Goal: Information Seeking & Learning: Learn about a topic

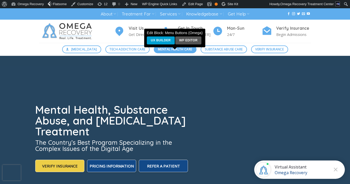
click at [173, 52] on span "Mental Health Care" at bounding box center [175, 49] width 34 height 5
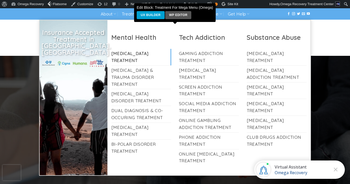
click at [134, 52] on link "[MEDICAL_DATA] Treatment" at bounding box center [141, 57] width 60 height 17
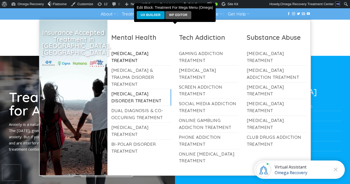
click at [135, 92] on link "[MEDICAL_DATA] Disorder Treatment" at bounding box center [141, 97] width 60 height 17
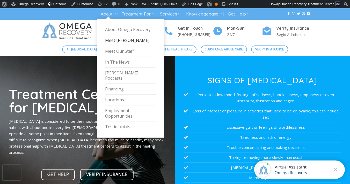
click at [112, 41] on link "Meet [PERSON_NAME]" at bounding box center [130, 40] width 51 height 11
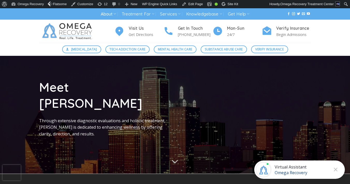
click at [66, 34] on img at bounding box center [68, 31] width 58 height 23
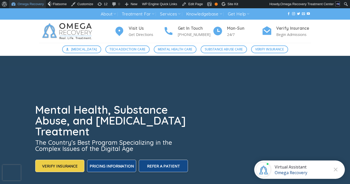
click at [31, 3] on link "Omega Recovery" at bounding box center [27, 4] width 37 height 8
